Goal: Task Accomplishment & Management: Manage account settings

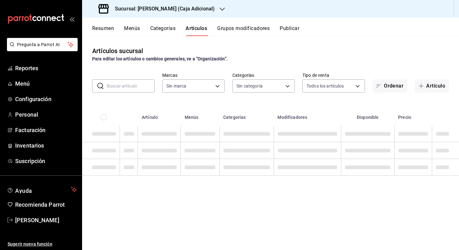
type input "5a66e8b0-9d91-4694-836f-e8560b5b4169,8f929bca-60b5-48b0-8587-d122b65473a6,6f2a1…"
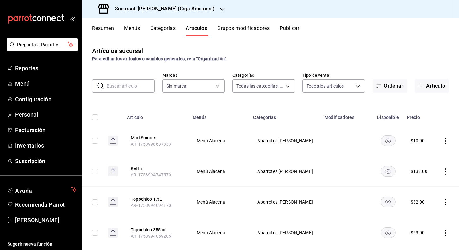
type input "1279639e-4e82-4420-8ec0-6314dbcb9d15"
click at [141, 85] on input "text" at bounding box center [131, 86] width 48 height 13
type input "focaccia"
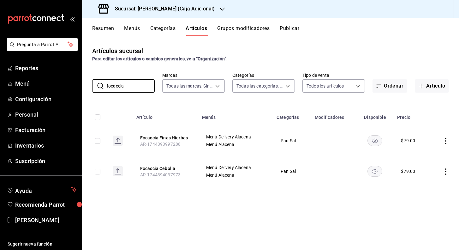
click at [446, 140] on icon "actions" at bounding box center [446, 141] width 6 height 6
click at [433, 152] on span "Editar" at bounding box center [427, 155] width 16 height 7
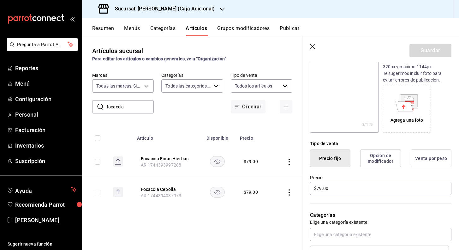
scroll to position [84, 0]
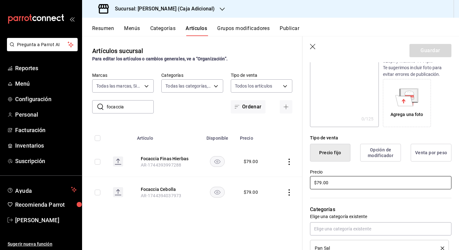
click at [347, 183] on input "$79.00" at bounding box center [381, 182] width 142 height 13
click at [348, 183] on input "$79.00" at bounding box center [381, 182] width 142 height 13
type input "$158.00"
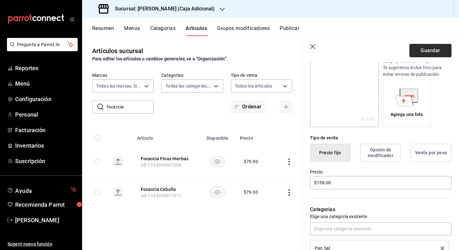
click at [429, 55] on button "Guardar" at bounding box center [431, 50] width 42 height 13
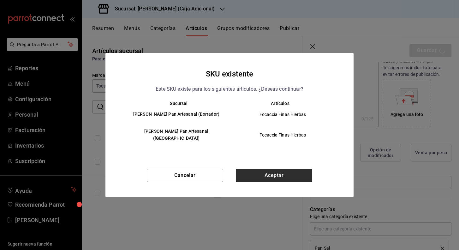
click at [285, 171] on button "Aceptar" at bounding box center [274, 175] width 76 height 13
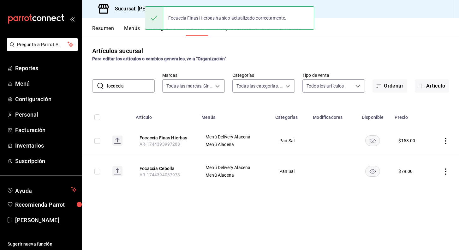
click at [446, 170] on icon "actions" at bounding box center [446, 171] width 6 height 6
click at [436, 183] on li "Editar" at bounding box center [421, 186] width 38 height 13
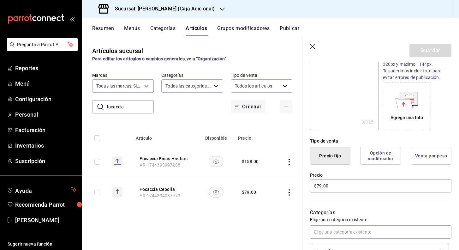
scroll to position [82, 0]
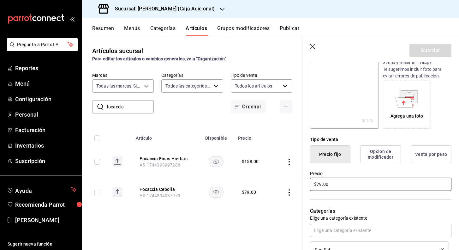
click at [330, 187] on input "$79.00" at bounding box center [381, 184] width 142 height 13
type input "$158.00"
click at [438, 50] on button "Guardar" at bounding box center [431, 50] width 42 height 13
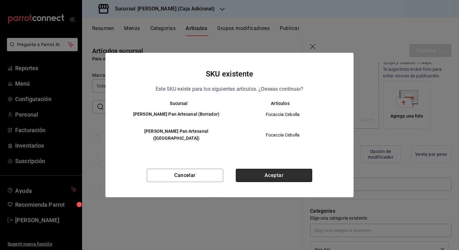
click at [272, 171] on button "Aceptar" at bounding box center [274, 175] width 76 height 13
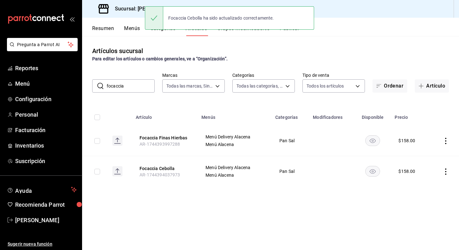
click at [124, 85] on input "focaccia" at bounding box center [131, 86] width 48 height 13
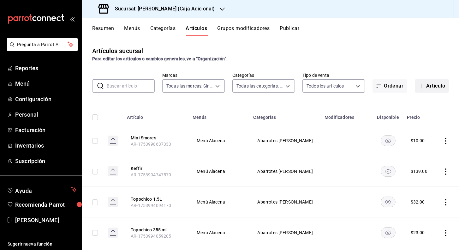
click at [433, 89] on button "Artículo" at bounding box center [432, 85] width 34 height 13
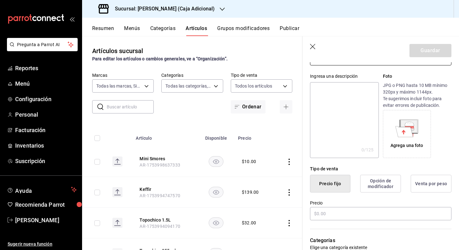
scroll to position [66, 0]
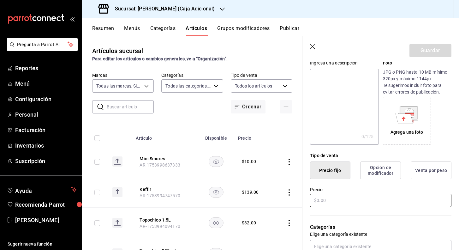
type input "Gomitas Enchiladas"
click at [327, 202] on input "text" at bounding box center [381, 200] width 142 height 13
type input "$15.00"
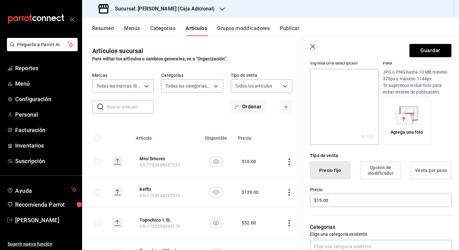
click at [433, 58] on header "Guardar" at bounding box center [381, 49] width 157 height 26
click at [433, 53] on button "Guardar" at bounding box center [431, 50] width 42 height 13
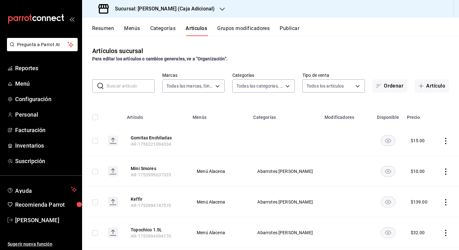
click at [446, 143] on icon "actions" at bounding box center [445, 141] width 1 height 6
click at [434, 155] on span "Editar" at bounding box center [427, 155] width 16 height 7
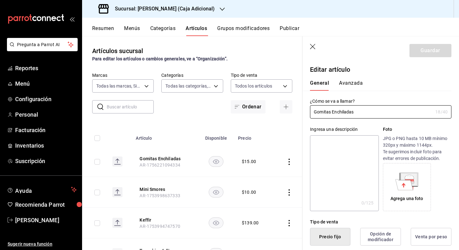
type input "$15.00"
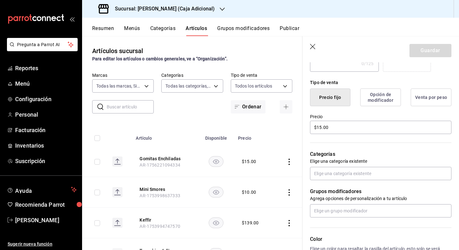
scroll to position [141, 0]
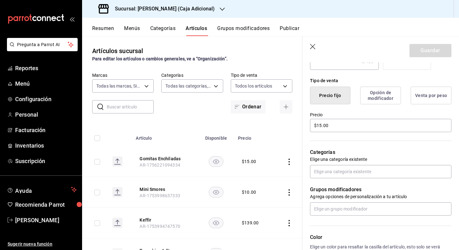
click at [407, 180] on div "Grupos modificadores Agrega opciones de personalización a tu artículo" at bounding box center [377, 196] width 149 height 37
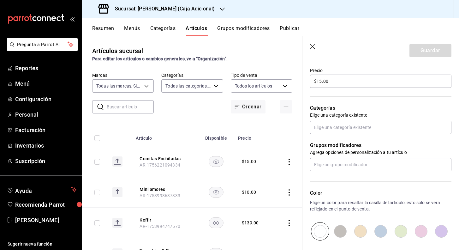
scroll to position [195, 0]
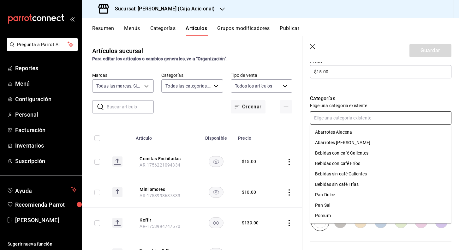
click at [372, 120] on input "text" at bounding box center [381, 117] width 142 height 13
click at [347, 144] on li "Abarrotes [PERSON_NAME]" at bounding box center [381, 142] width 142 height 10
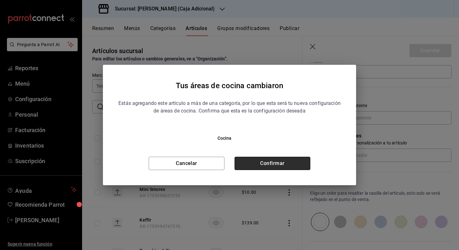
click at [288, 163] on button "Confirmar" at bounding box center [273, 163] width 76 height 13
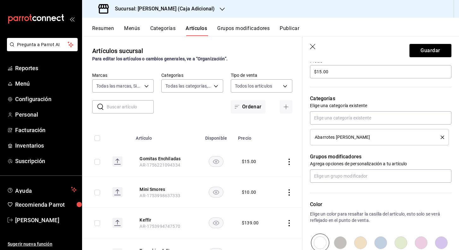
click at [314, 53] on header "Guardar" at bounding box center [381, 49] width 157 height 26
click at [311, 45] on icon "button" at bounding box center [312, 46] width 5 height 5
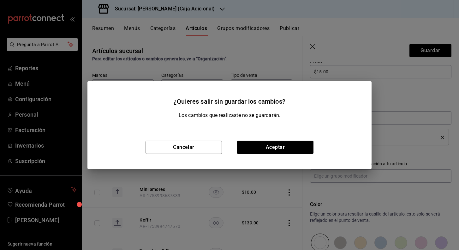
click at [254, 160] on div "Cancelar Aceptar" at bounding box center [230, 147] width 284 height 44
click at [255, 150] on button "Aceptar" at bounding box center [275, 147] width 76 height 13
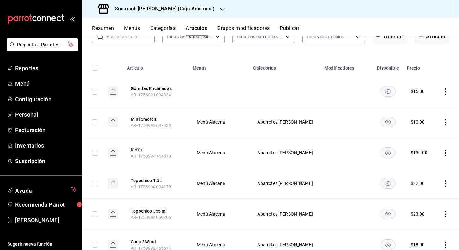
scroll to position [45, 0]
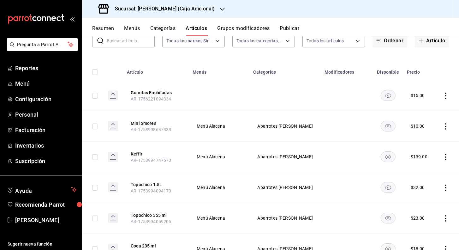
click at [446, 95] on icon "actions" at bounding box center [445, 96] width 1 height 6
click at [313, 97] on div at bounding box center [229, 125] width 459 height 250
click at [448, 97] on icon "actions" at bounding box center [446, 96] width 6 height 6
click at [193, 8] on div at bounding box center [229, 125] width 459 height 250
click at [446, 97] on icon "actions" at bounding box center [446, 96] width 6 height 6
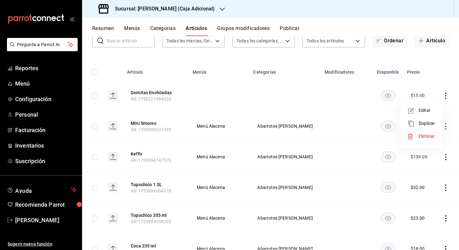
click at [430, 112] on span "Editar" at bounding box center [427, 110] width 16 height 7
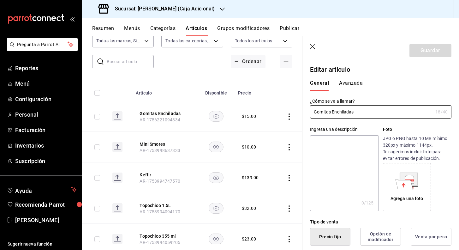
type input "$15.00"
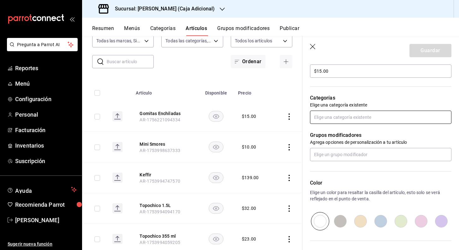
scroll to position [196, 0]
click at [367, 118] on input "text" at bounding box center [381, 116] width 142 height 13
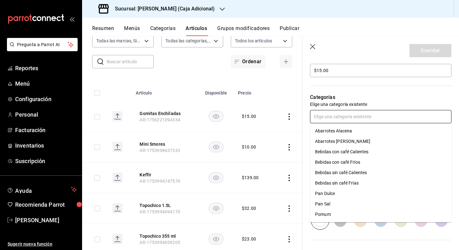
click at [356, 143] on li "Abarrotes [PERSON_NAME]" at bounding box center [381, 141] width 142 height 10
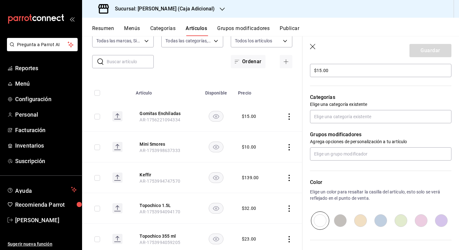
click at [310, 44] on header "Guardar" at bounding box center [381, 49] width 157 height 26
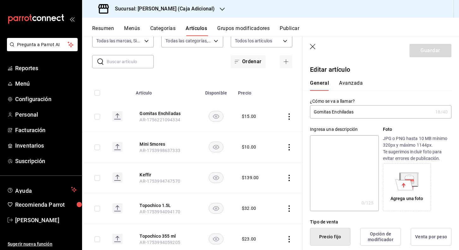
scroll to position [15, 0]
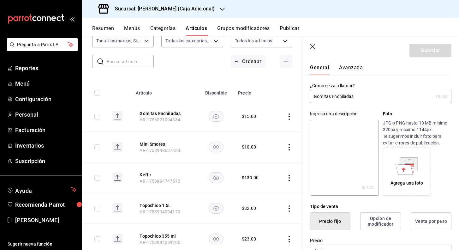
click at [312, 47] on icon "button" at bounding box center [312, 46] width 5 height 5
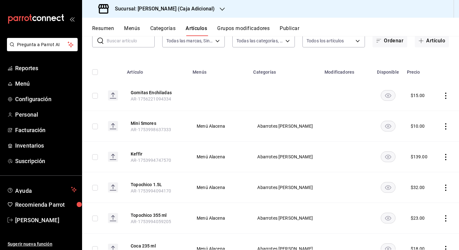
click at [445, 98] on icon "actions" at bounding box center [446, 96] width 6 height 6
click at [428, 135] on span "Eliminar" at bounding box center [427, 136] width 16 height 5
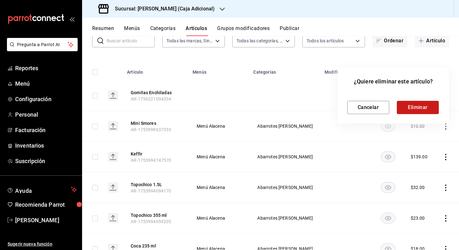
click at [418, 105] on button "Eliminar" at bounding box center [418, 107] width 42 height 13
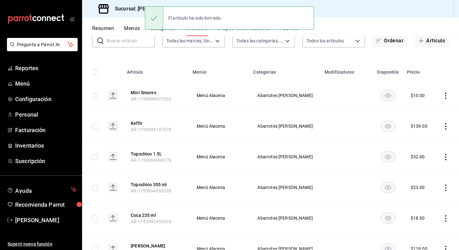
click at [446, 95] on icon "actions" at bounding box center [445, 96] width 1 height 6
click at [433, 119] on li "Duplicar" at bounding box center [421, 123] width 38 height 13
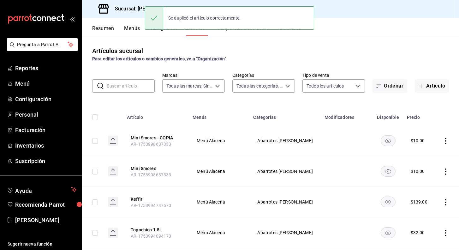
click at [447, 141] on icon "actions" at bounding box center [446, 141] width 6 height 6
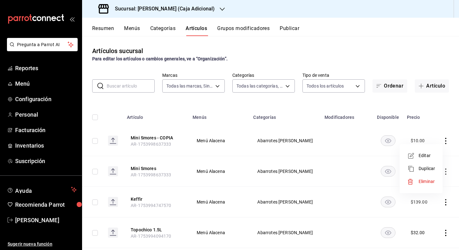
click at [432, 154] on span "Editar" at bounding box center [427, 155] width 16 height 7
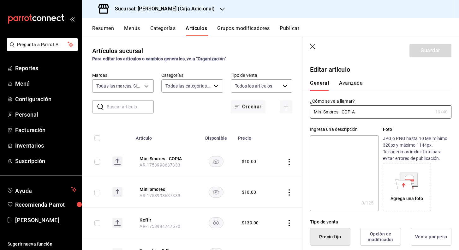
drag, startPoint x: 362, startPoint y: 110, endPoint x: 304, endPoint y: 109, distance: 58.8
click at [304, 109] on div "¿Cómo se va a llamar? Mini Smores - COPIA 19 /40 ¿Cómo se va a llamar?" at bounding box center [377, 105] width 149 height 28
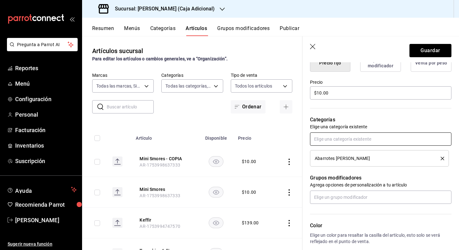
scroll to position [173, 0]
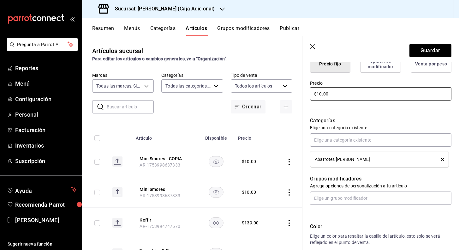
type input "Gomitas Enchiladas"
click at [320, 94] on input "$10.00" at bounding box center [381, 93] width 142 height 13
click at [322, 93] on input "$10.00" at bounding box center [381, 93] width 142 height 13
type input "$15.00"
click at [429, 51] on button "Guardar" at bounding box center [431, 50] width 42 height 13
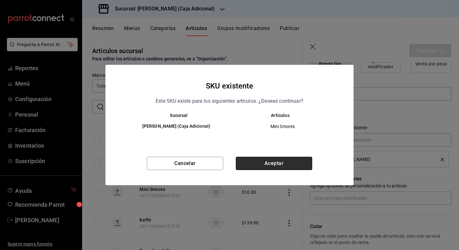
click at [279, 167] on button "Aceptar" at bounding box center [274, 163] width 76 height 13
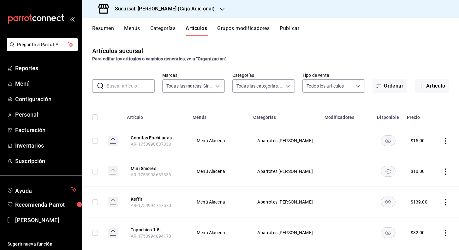
click at [444, 142] on icon "actions" at bounding box center [446, 141] width 6 height 6
click at [434, 170] on span "Duplicar" at bounding box center [427, 168] width 16 height 7
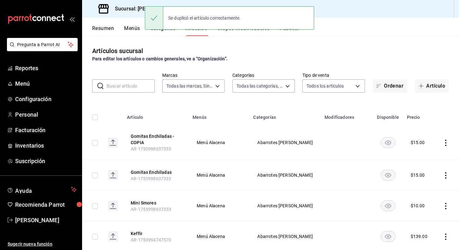
click at [443, 142] on td at bounding box center [447, 142] width 24 height 34
click at [444, 142] on icon "actions" at bounding box center [446, 143] width 6 height 6
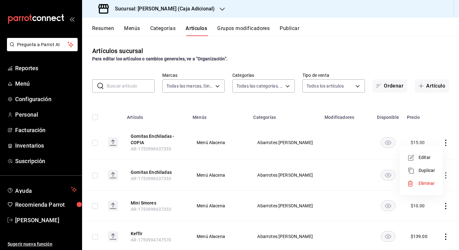
click at [434, 158] on span "Editar" at bounding box center [427, 157] width 16 height 7
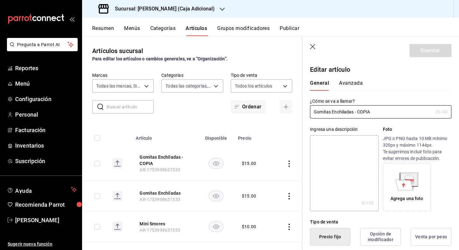
drag, startPoint x: 380, startPoint y: 113, endPoint x: 308, endPoint y: 113, distance: 71.7
click at [308, 113] on div "¿Cómo se va a llamar? Gomitas Enchiladas - COPIA 26 /40 ¿Cómo se va a llamar?" at bounding box center [377, 105] width 149 height 28
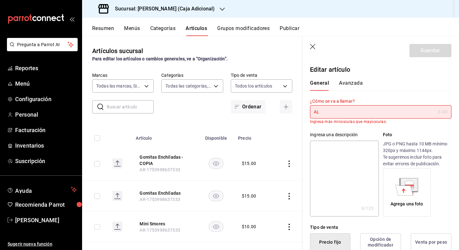
type input "A"
type input "l"
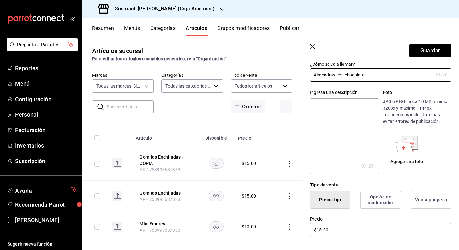
scroll to position [33, 0]
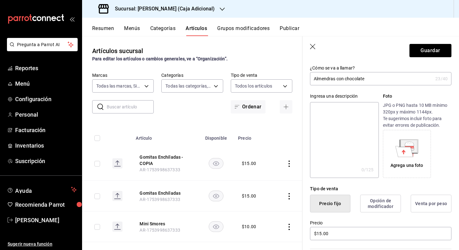
click at [347, 79] on input "Almendras con chocolate" at bounding box center [371, 78] width 123 height 13
type input "Almendras con Chocolate"
click at [321, 233] on input "$15.00" at bounding box center [381, 233] width 142 height 13
type input "$1.00"
type input "$20.00"
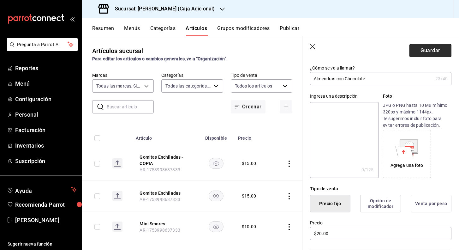
click at [440, 52] on button "Guardar" at bounding box center [431, 50] width 42 height 13
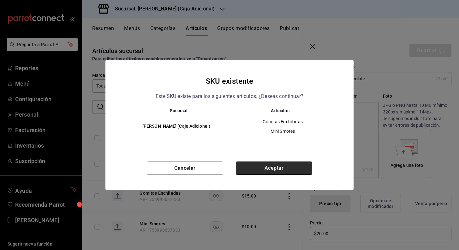
click at [284, 164] on button "Aceptar" at bounding box center [274, 167] width 76 height 13
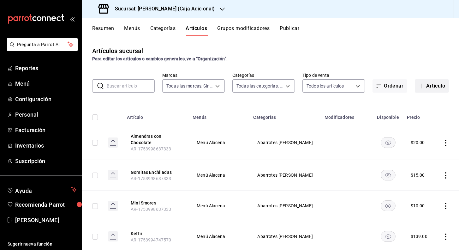
click at [427, 85] on button "Artículo" at bounding box center [432, 85] width 34 height 13
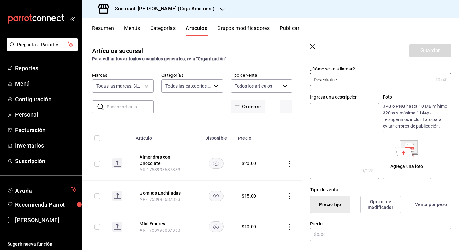
scroll to position [34, 0]
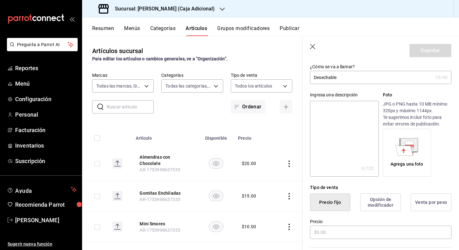
click at [315, 78] on input "Desechable" at bounding box center [371, 77] width 123 height 13
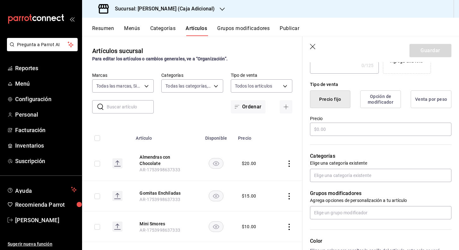
scroll to position [147, 0]
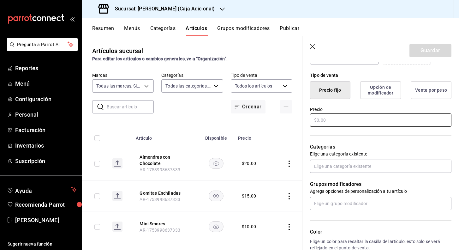
type input "Domo Desechable"
click at [381, 121] on input "text" at bounding box center [381, 119] width 142 height 13
type input "$5.00"
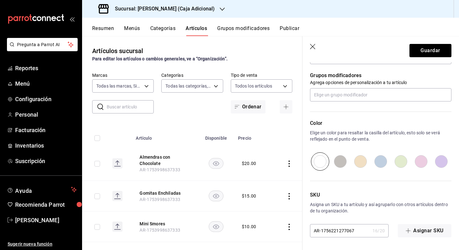
scroll to position [255, 0]
click at [428, 51] on button "Guardar" at bounding box center [431, 50] width 42 height 13
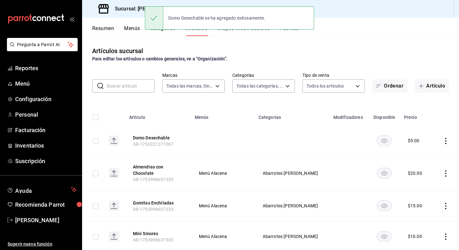
click at [446, 139] on icon "actions" at bounding box center [446, 141] width 6 height 6
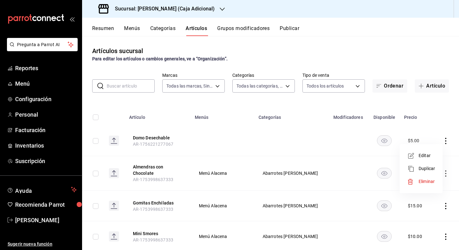
click at [427, 151] on li "Editar" at bounding box center [421, 155] width 38 height 13
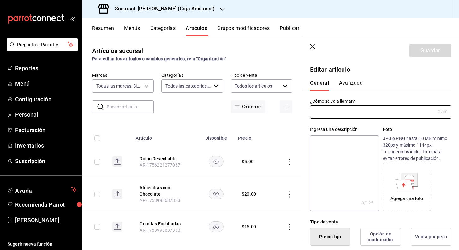
type input "Domo Desechable"
type input "AR-1756221277067"
type input "$5.00"
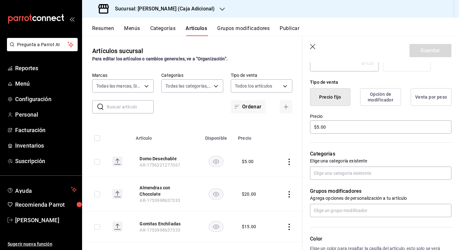
scroll to position [139, 0]
click at [401, 175] on input "text" at bounding box center [381, 173] width 142 height 13
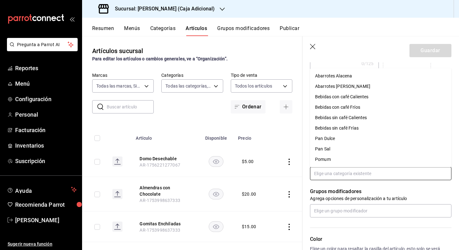
scroll to position [0, 0]
click at [338, 140] on li "Pan Dulce" at bounding box center [381, 138] width 142 height 10
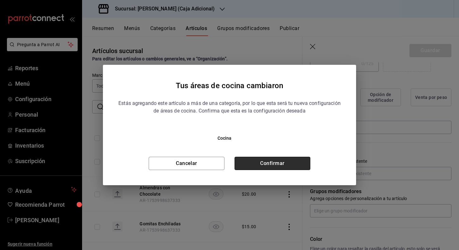
click at [293, 158] on button "Confirmar" at bounding box center [273, 163] width 76 height 13
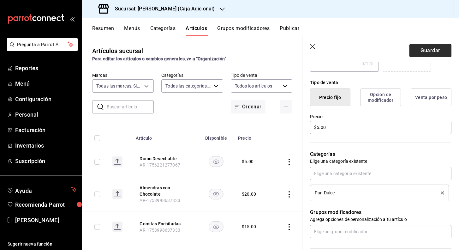
click at [437, 55] on button "Guardar" at bounding box center [431, 50] width 42 height 13
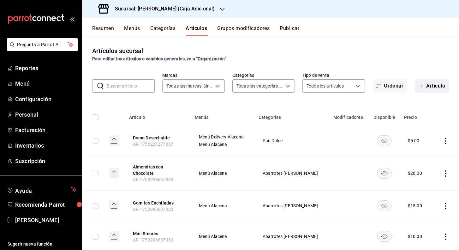
click at [429, 87] on button "Artículo" at bounding box center [432, 85] width 34 height 13
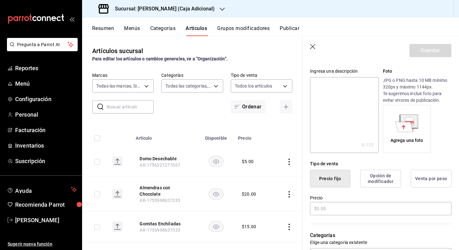
scroll to position [64, 0]
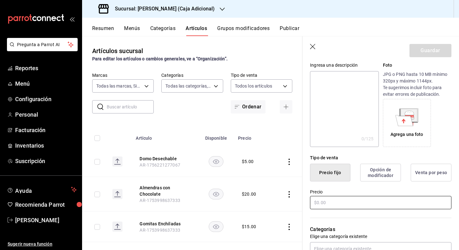
type input "Keffir de Sabores"
click at [362, 199] on input "text" at bounding box center [381, 202] width 142 height 13
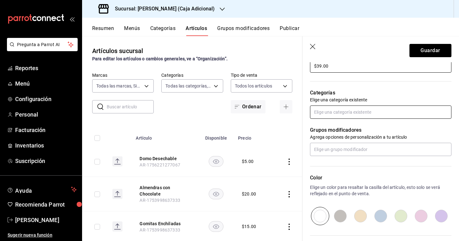
scroll to position [202, 0]
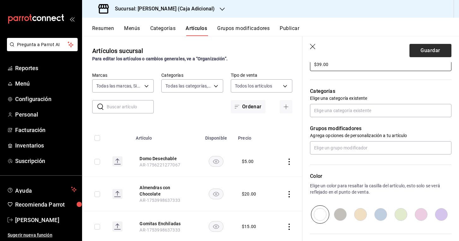
type input "$39.00"
click at [426, 49] on button "Guardar" at bounding box center [431, 50] width 42 height 13
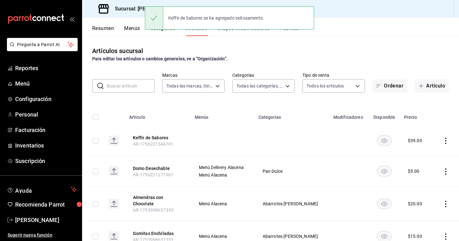
click at [446, 139] on icon "actions" at bounding box center [445, 141] width 1 height 6
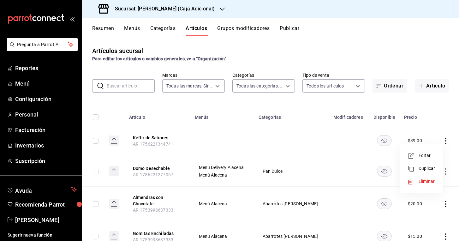
click at [434, 157] on span "Editar" at bounding box center [427, 155] width 16 height 7
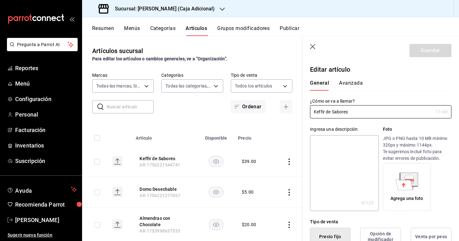
type input "$39.00"
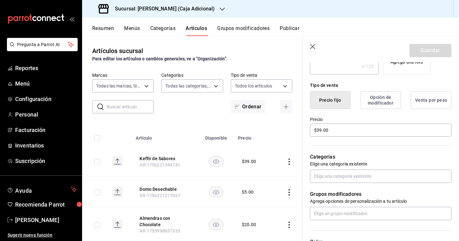
scroll to position [138, 0]
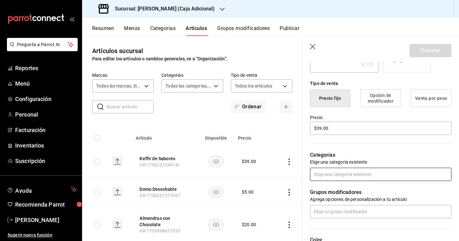
click at [415, 176] on input "text" at bounding box center [381, 174] width 142 height 13
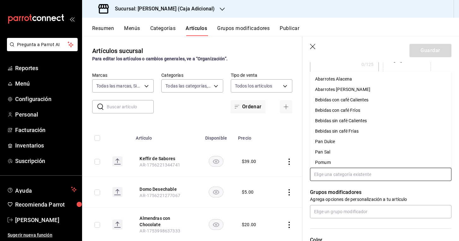
click at [345, 87] on li "Abarrotes [PERSON_NAME]" at bounding box center [381, 89] width 142 height 10
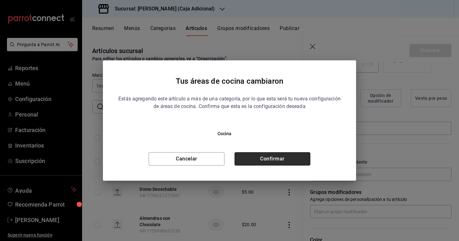
click at [292, 159] on button "Confirmar" at bounding box center [273, 158] width 76 height 13
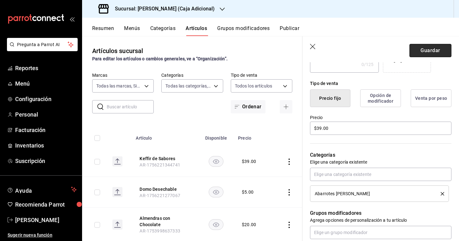
click at [431, 53] on button "Guardar" at bounding box center [431, 50] width 42 height 13
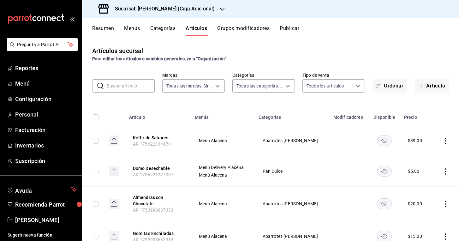
click at [301, 30] on div "Resumen Menús Categorías Artículos Grupos modificadores Publicar" at bounding box center [275, 30] width 367 height 11
click at [295, 30] on button "Publicar" at bounding box center [290, 30] width 20 height 11
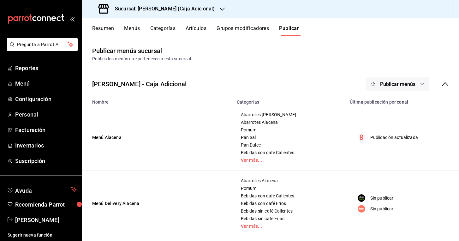
click at [407, 82] on span "Publicar menús" at bounding box center [397, 84] width 35 height 6
click at [405, 105] on span "Punto de venta" at bounding box center [407, 104] width 30 height 7
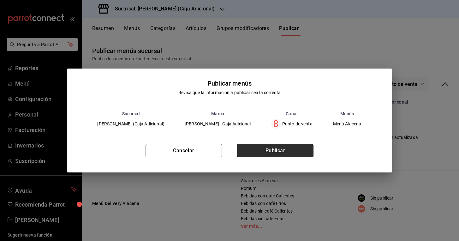
click at [276, 149] on button "Publicar" at bounding box center [275, 150] width 76 height 13
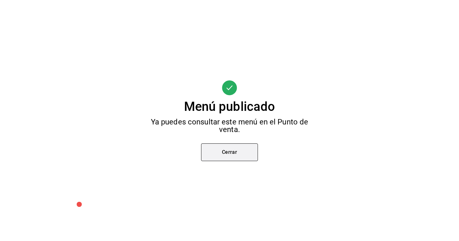
click at [238, 153] on button "Cerrar" at bounding box center [229, 152] width 57 height 18
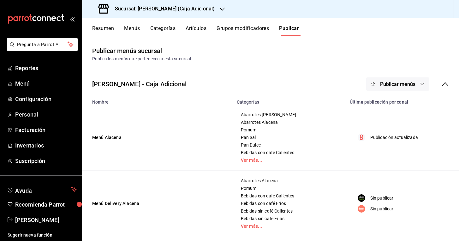
click at [98, 30] on button "Resumen" at bounding box center [103, 30] width 22 height 11
